Goal: Task Accomplishment & Management: Complete application form

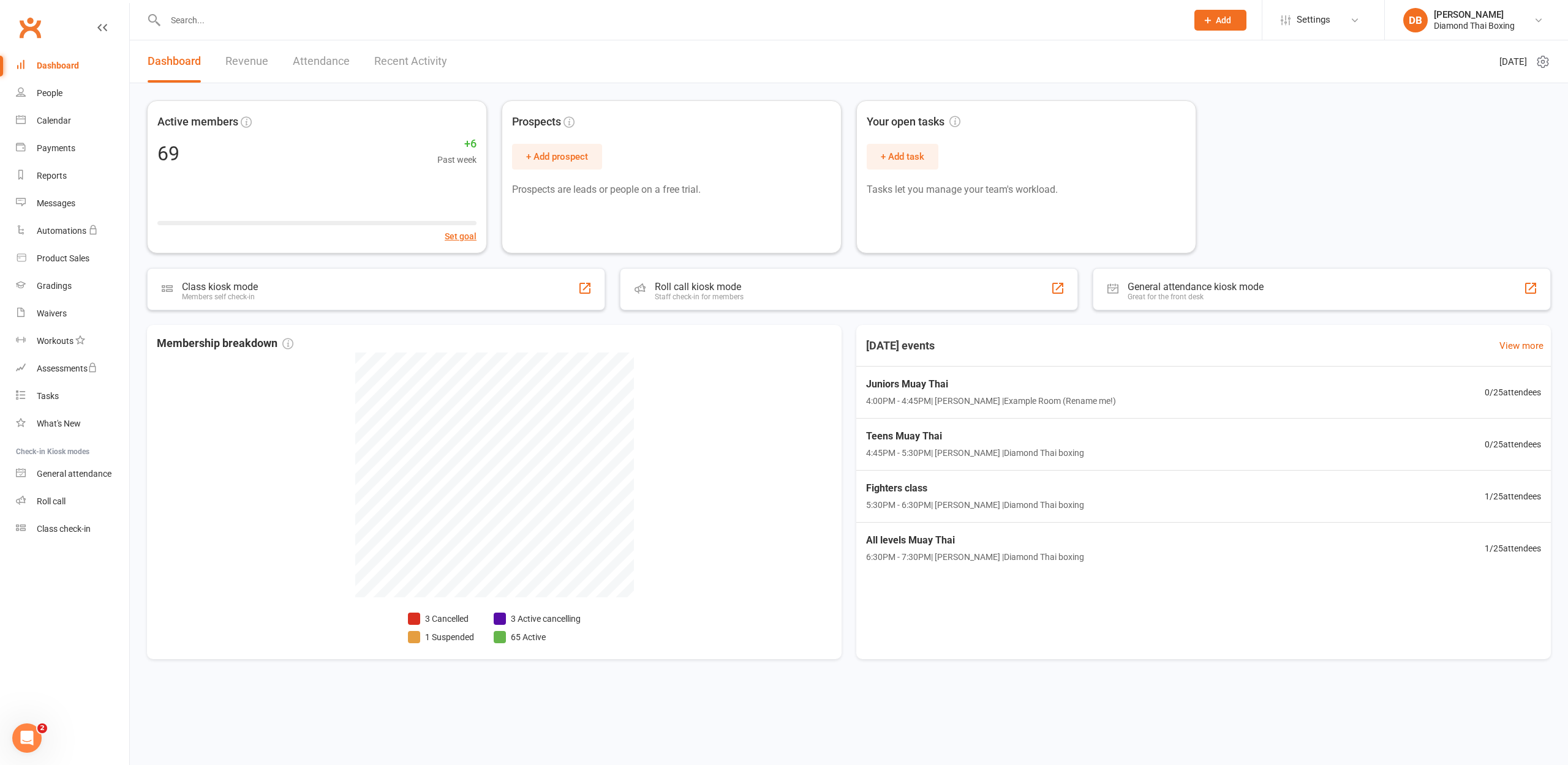
click at [1230, 32] on div "Prospect Member Non-attending contact Class / event Appointment Grading event T…" at bounding box center [1220, 20] width 84 height 40
click at [1227, 25] on button "Add" at bounding box center [1220, 20] width 52 height 21
click at [1236, 83] on link "Member" at bounding box center [1207, 83] width 109 height 28
click at [1227, 24] on span "Add" at bounding box center [1223, 20] width 16 height 10
click at [1228, 92] on link "Member" at bounding box center [1207, 83] width 109 height 28
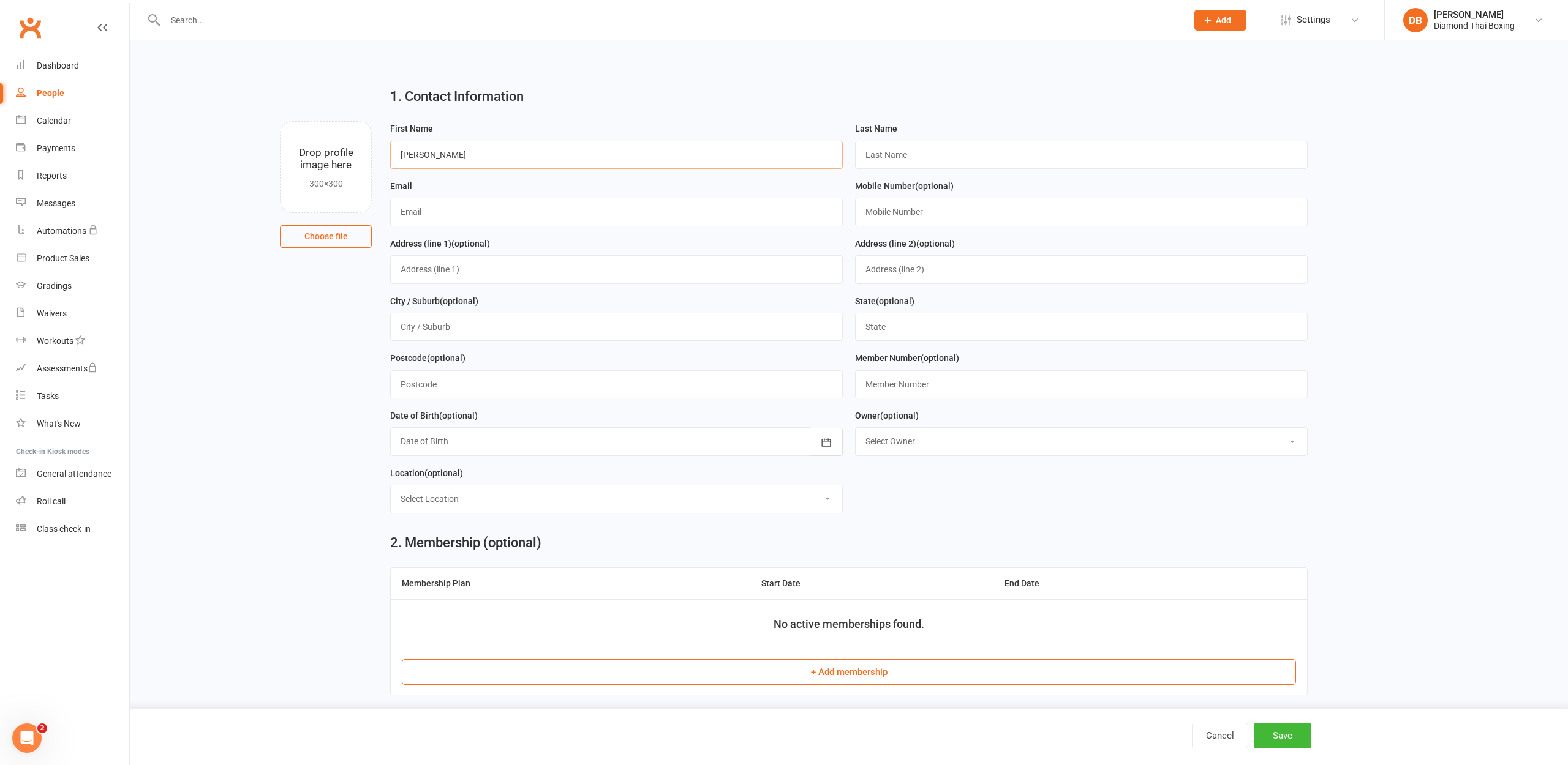
type input "[PERSON_NAME]"
type input "meggitt"
type input "[EMAIL_ADDRESS][DOMAIN_NAME]"
type input "0468596034"
click at [1296, 741] on button "Save" at bounding box center [1282, 735] width 58 height 26
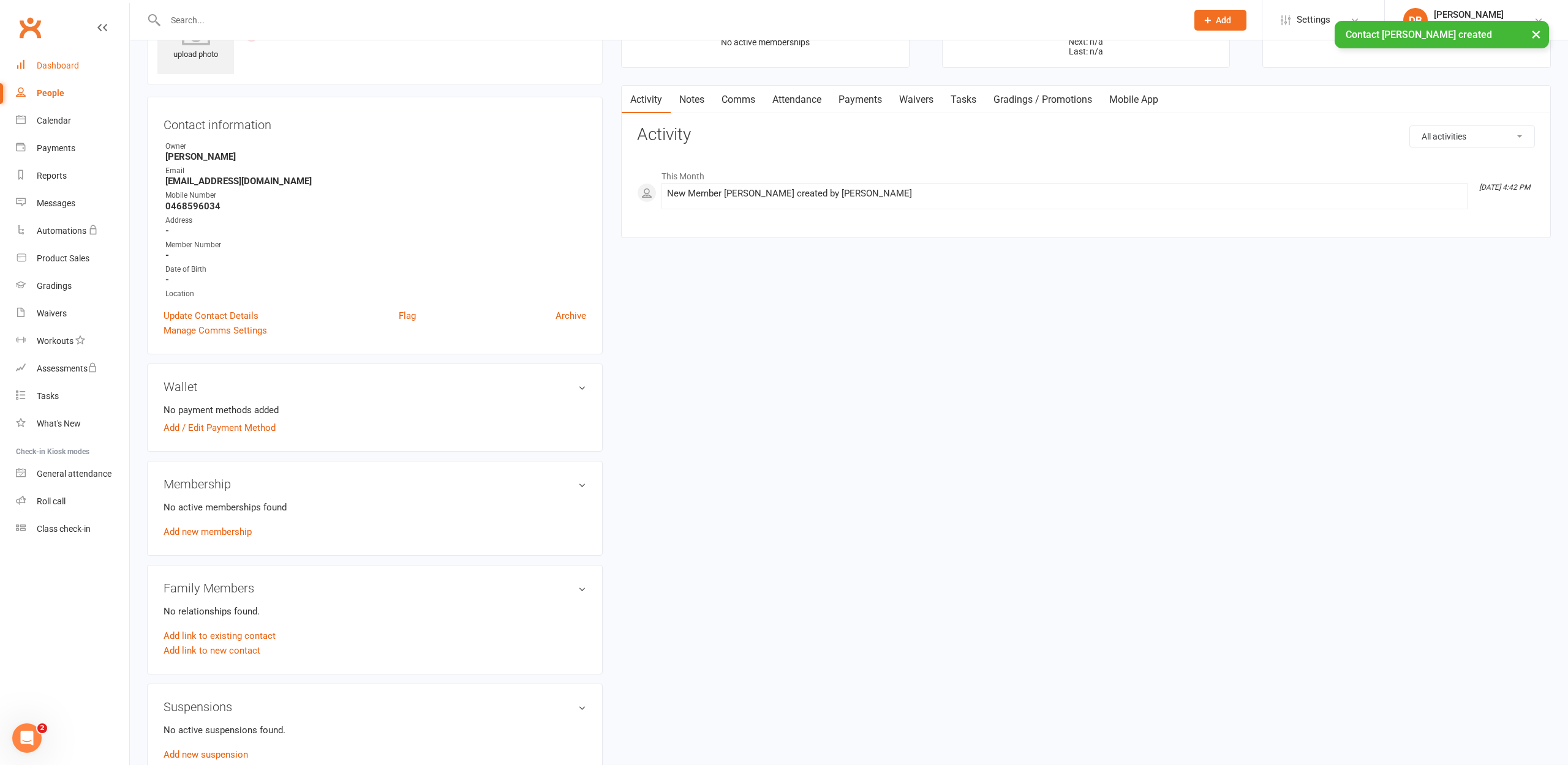
scroll to position [72, 0]
click at [42, 58] on link "Dashboard" at bounding box center [73, 65] width 113 height 27
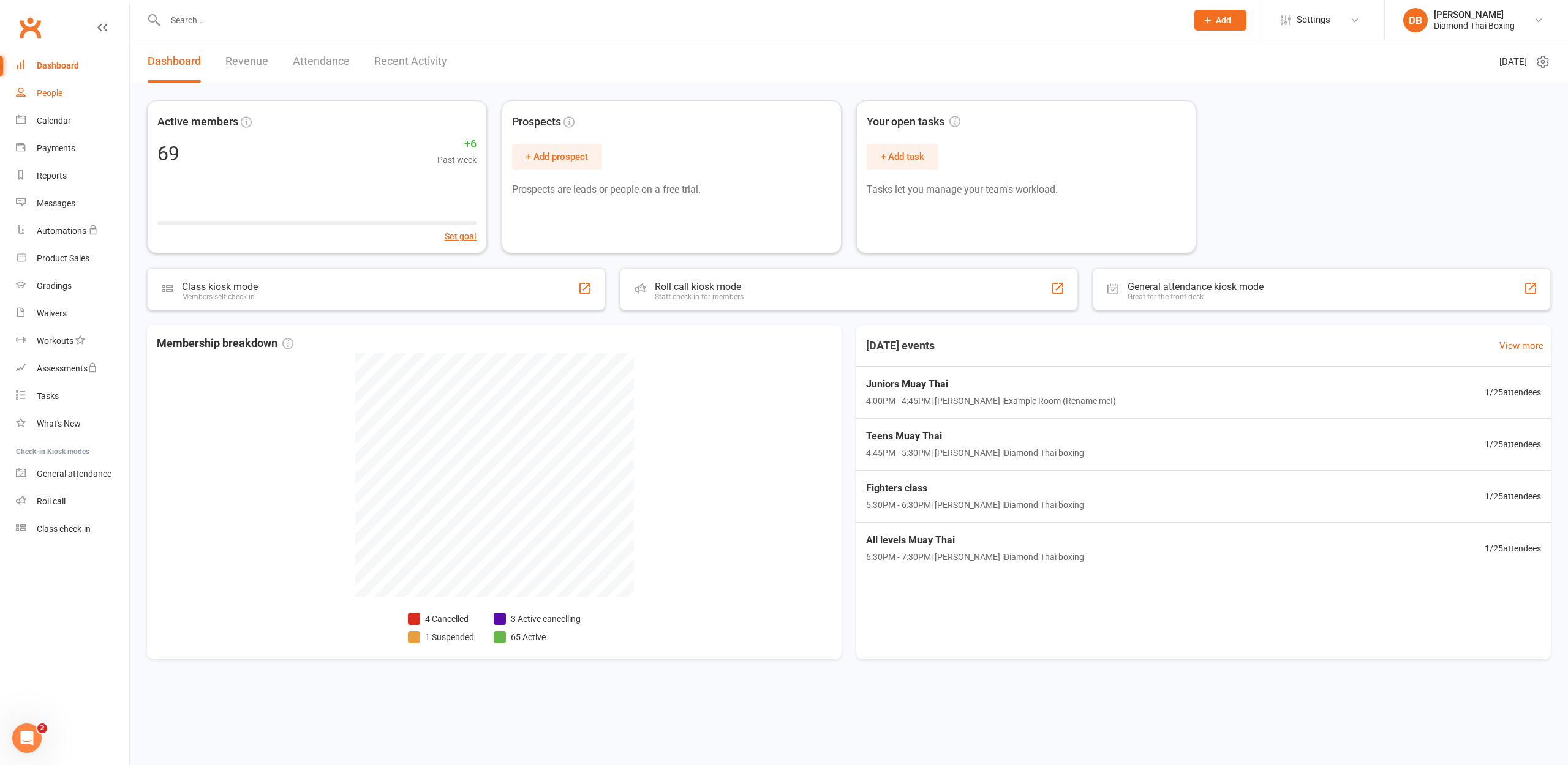
click at [42, 96] on div "People" at bounding box center [50, 92] width 26 height 10
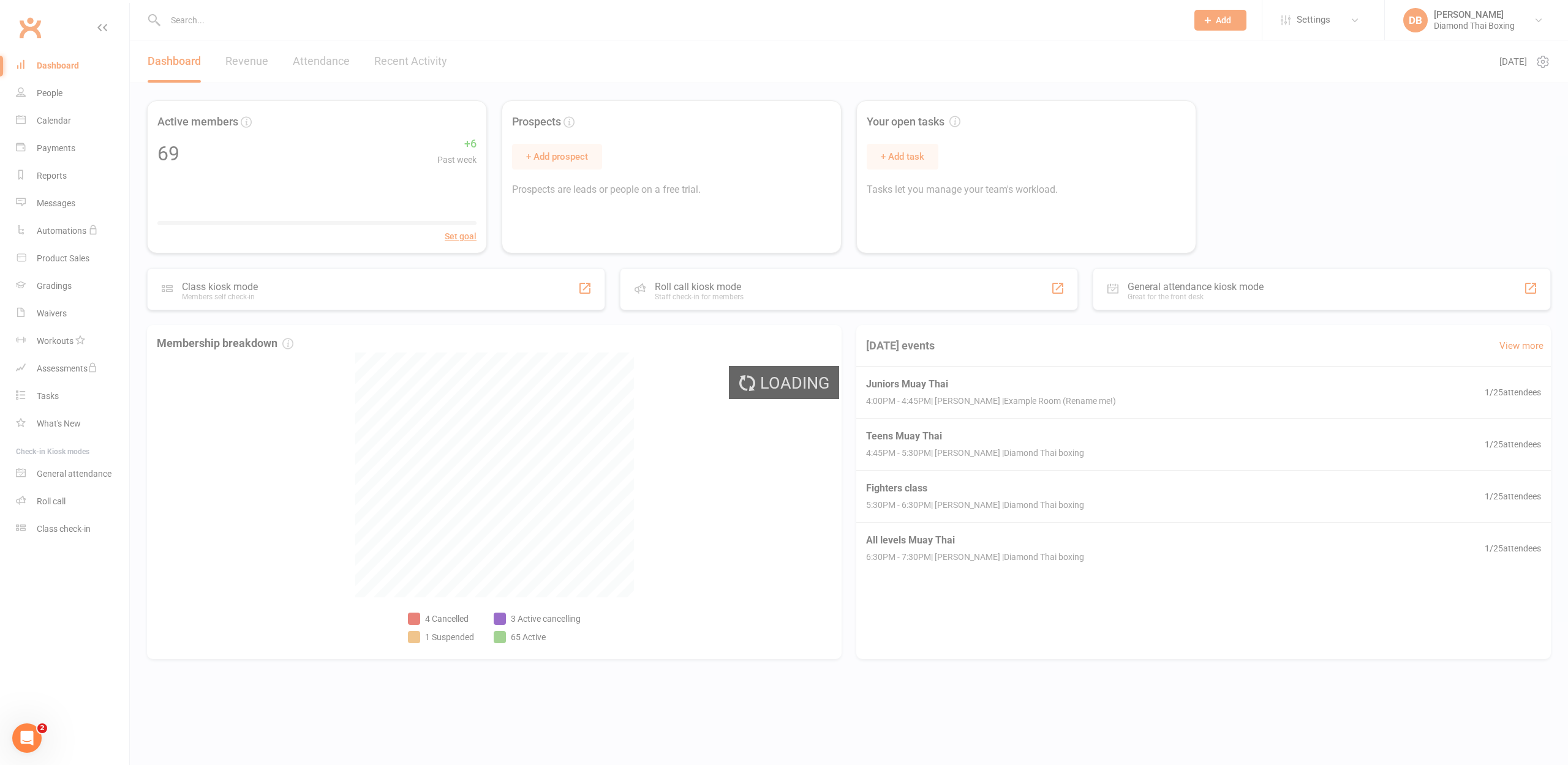
select select "100"
